Goal: Check status: Check status

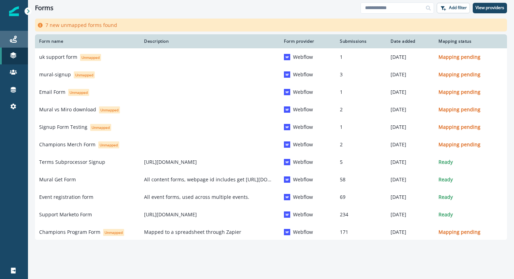
scroll to position [19, 0]
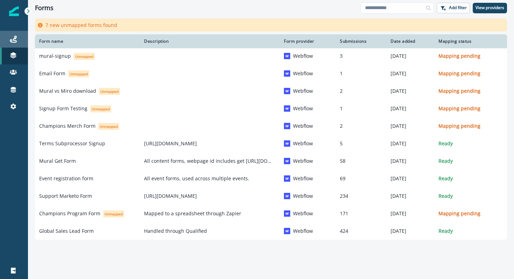
click at [9, 40] on div "Journeys" at bounding box center [14, 39] width 22 height 8
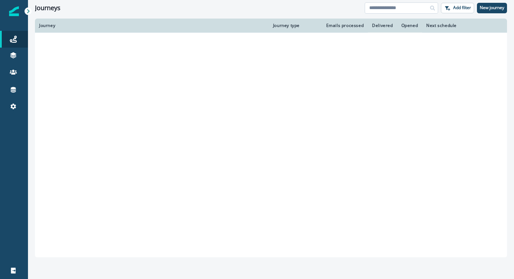
click at [386, 8] on input at bounding box center [401, 7] width 73 height 11
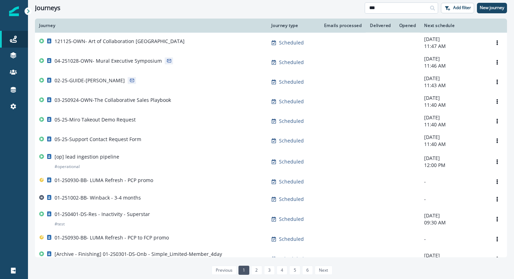
type input "***"
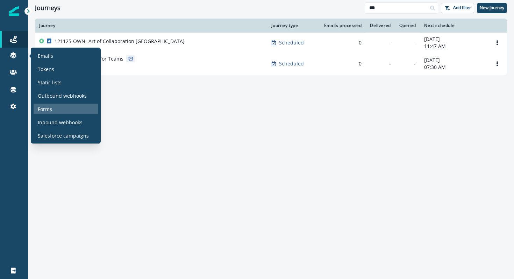
click at [43, 111] on p "Forms" at bounding box center [45, 108] width 14 height 7
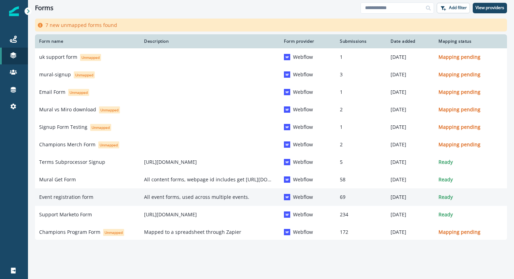
click at [63, 199] on p "Event registration form" at bounding box center [66, 197] width 54 height 7
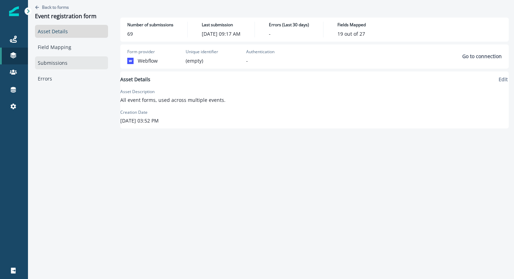
click at [61, 62] on link "Submissions" at bounding box center [71, 62] width 73 height 13
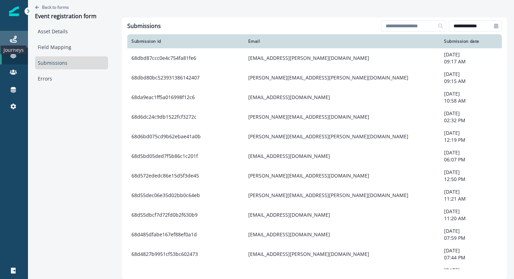
click at [14, 38] on icon at bounding box center [13, 39] width 7 height 7
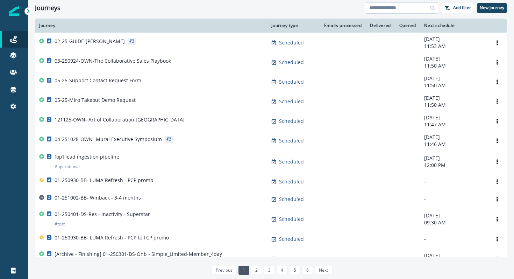
click at [403, 12] on input at bounding box center [401, 7] width 73 height 11
type input "***"
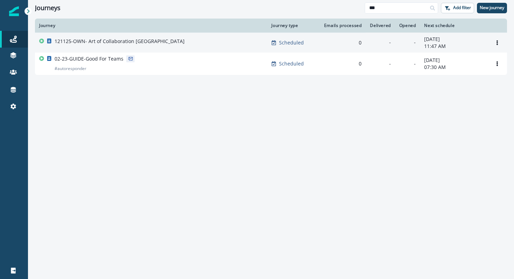
click at [148, 42] on p "121125-OWN- Art of Collaboration [GEOGRAPHIC_DATA]" at bounding box center [120, 41] width 130 height 7
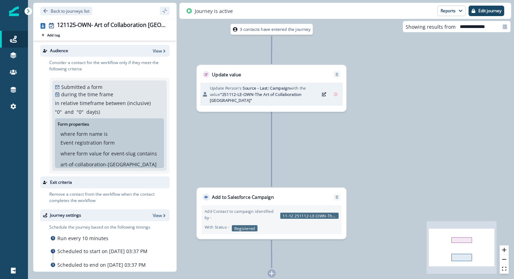
click at [253, 32] on div "3 contacts have entered the journey" at bounding box center [272, 29] width 82 height 11
click at [239, 32] on div "3 contacts have entered the journey" at bounding box center [272, 29] width 82 height 11
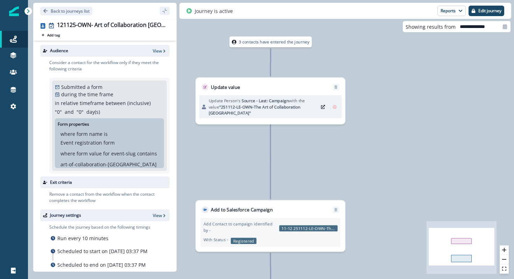
click at [252, 42] on p "3 contacts have entered the journey" at bounding box center [274, 42] width 71 height 6
click at [458, 11] on button "Reports" at bounding box center [452, 11] width 28 height 10
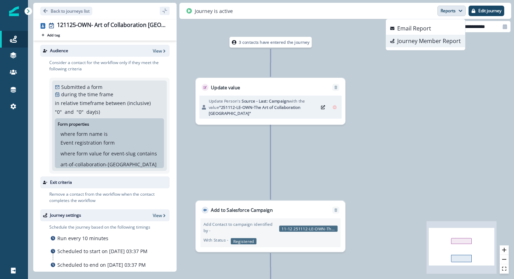
click at [418, 42] on p "Journey Member Report" at bounding box center [430, 41] width 64 height 8
